Goal: Task Accomplishment & Management: Use online tool/utility

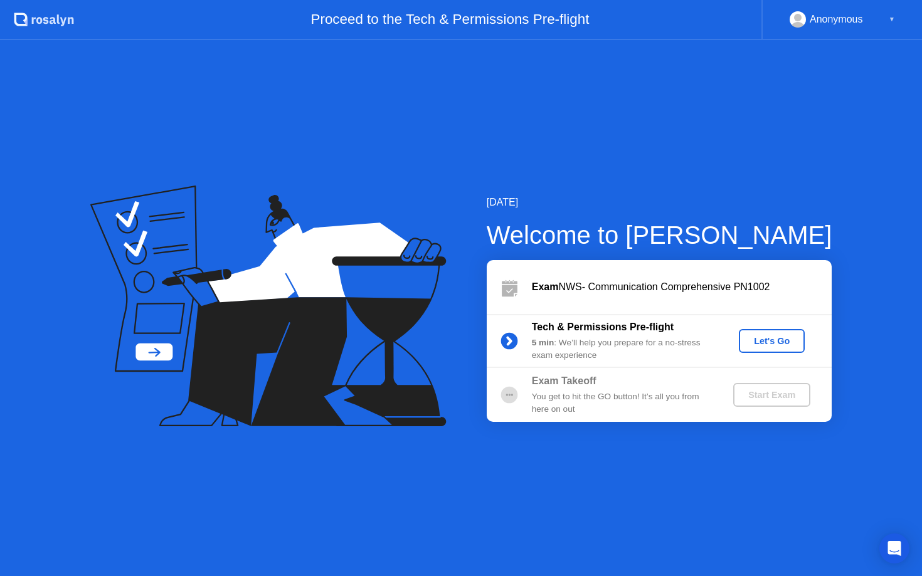
click at [778, 342] on div "Let's Go" at bounding box center [772, 341] width 56 height 10
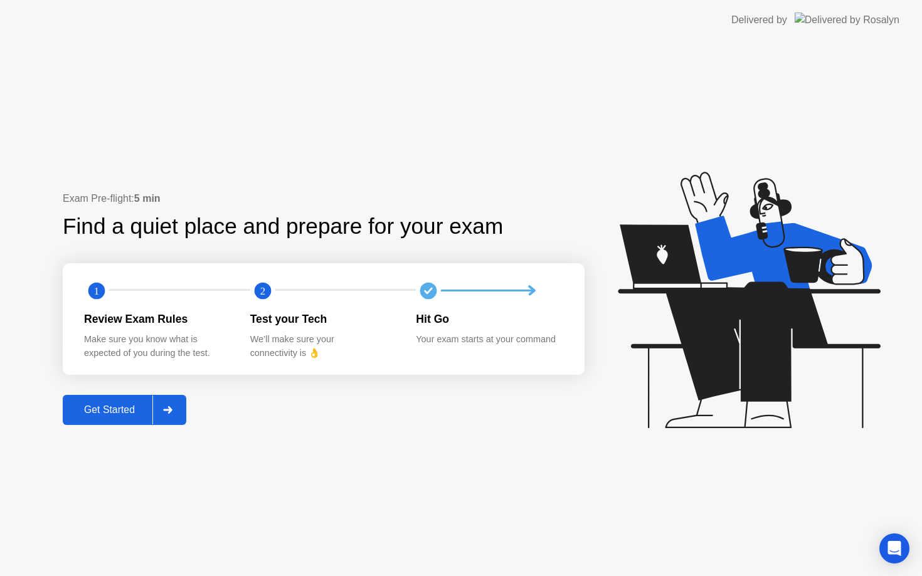
click at [137, 399] on button "Get Started" at bounding box center [125, 410] width 124 height 30
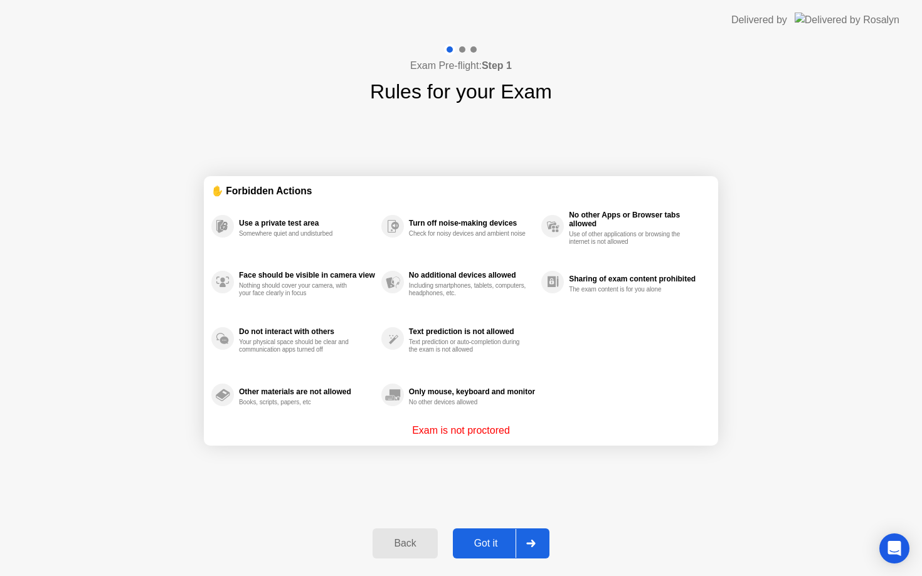
click at [504, 541] on div "Got it" at bounding box center [485, 543] width 59 height 11
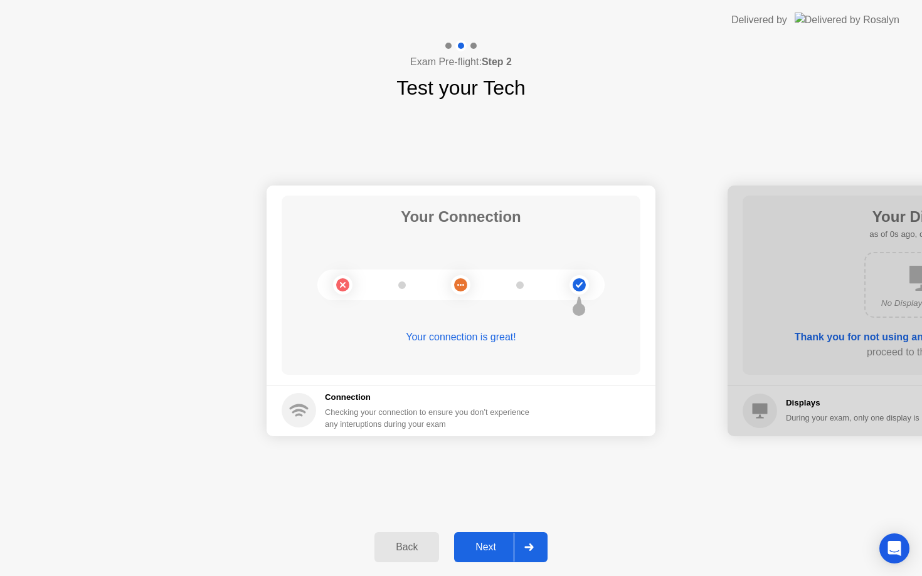
click at [511, 547] on div "Next" at bounding box center [486, 547] width 56 height 11
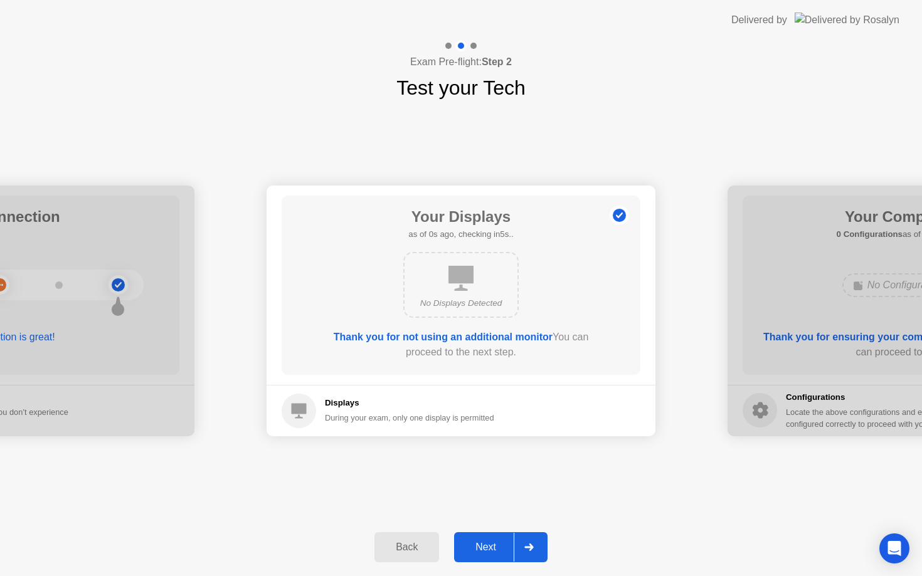
click at [510, 548] on div "Next" at bounding box center [486, 547] width 56 height 11
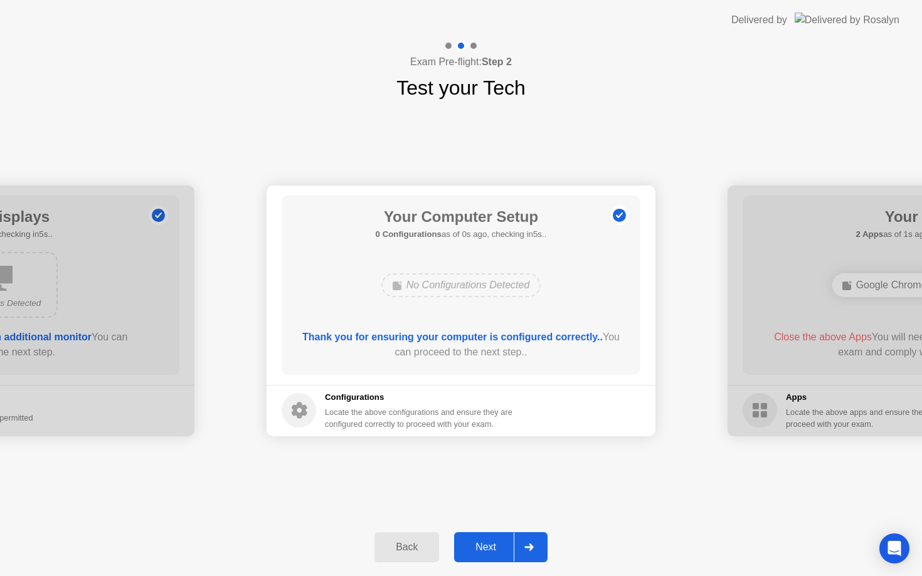
click at [510, 548] on div "Next" at bounding box center [486, 547] width 56 height 11
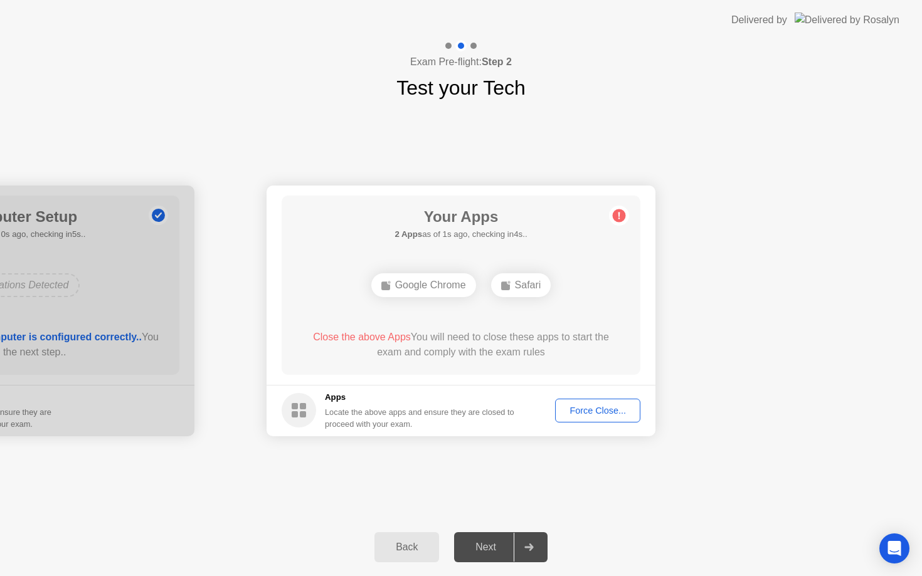
click at [613, 406] on div "Force Close..." at bounding box center [597, 411] width 76 height 10
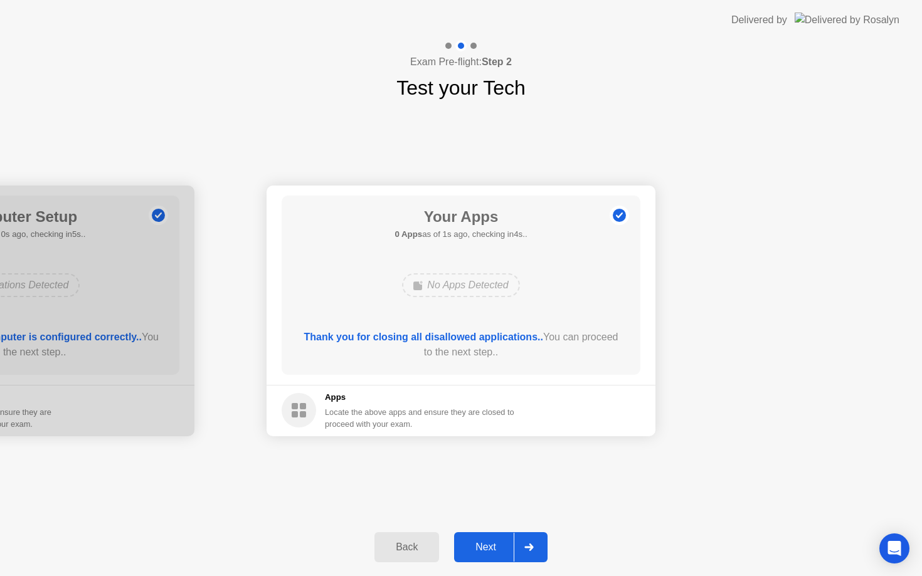
click at [490, 547] on div "Next" at bounding box center [486, 547] width 56 height 11
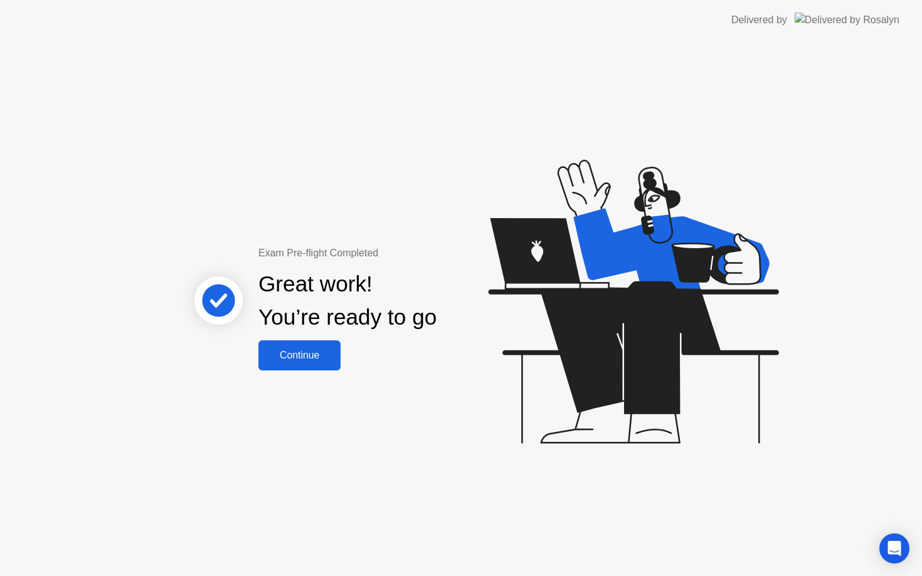
click at [310, 359] on div "Continue" at bounding box center [299, 355] width 75 height 11
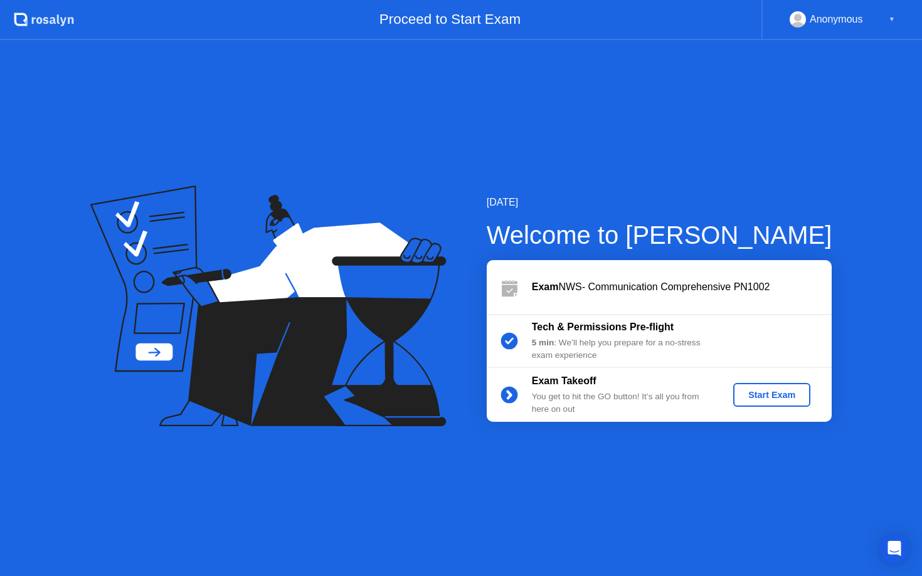
click at [757, 400] on div "Start Exam" at bounding box center [771, 395] width 67 height 10
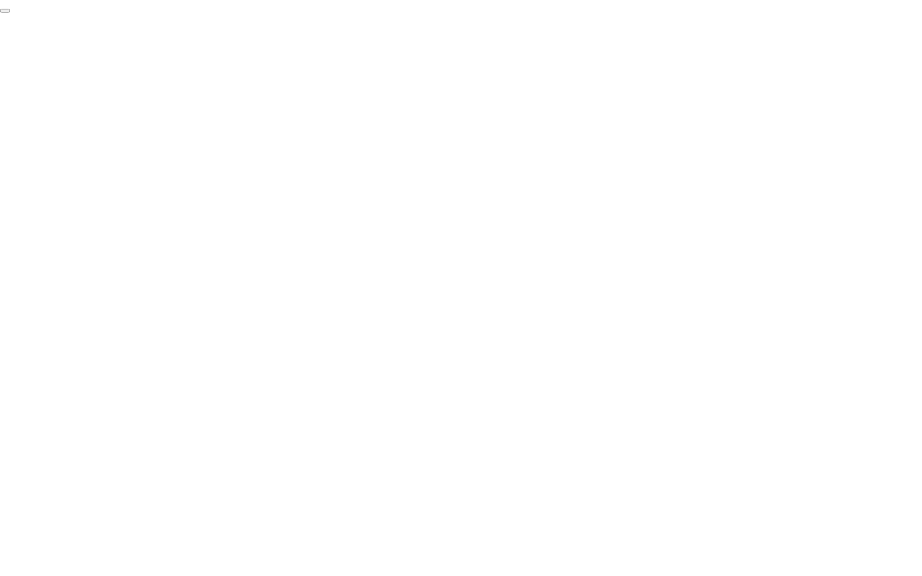
click at [10, 13] on button "End Proctoring Session" at bounding box center [5, 11] width 10 height 4
